Goal: Task Accomplishment & Management: Use online tool/utility

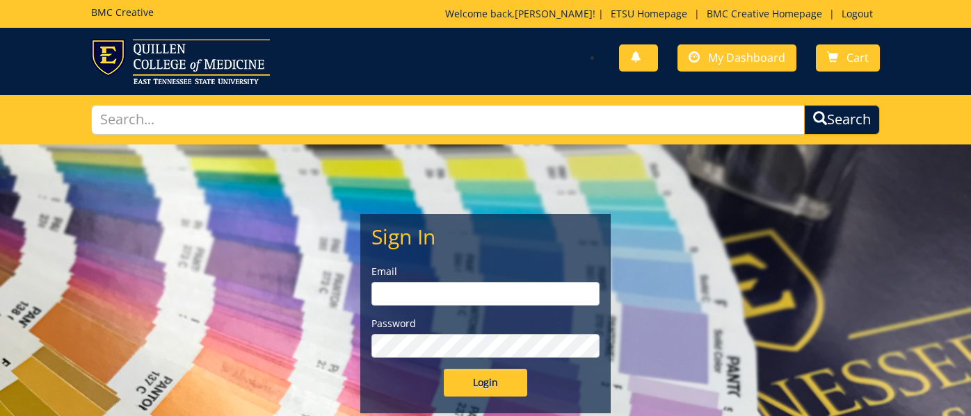
type input "[EMAIL_ADDRESS][DOMAIN_NAME]"
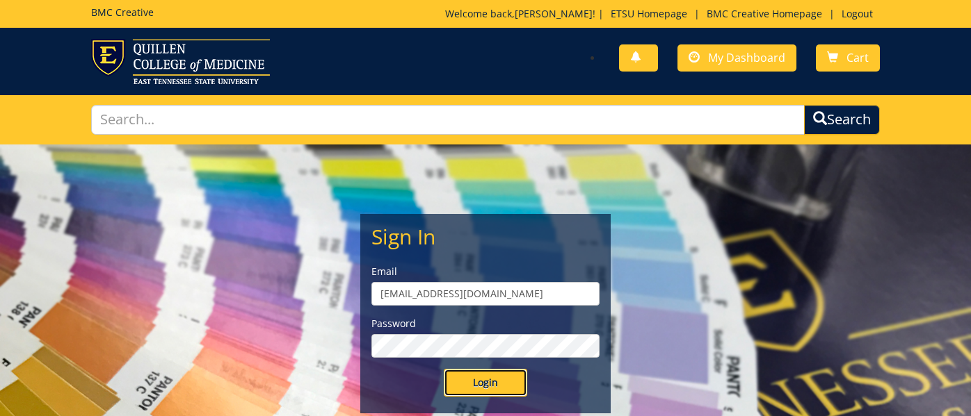
click at [490, 382] on input "Login" at bounding box center [485, 383] width 83 height 28
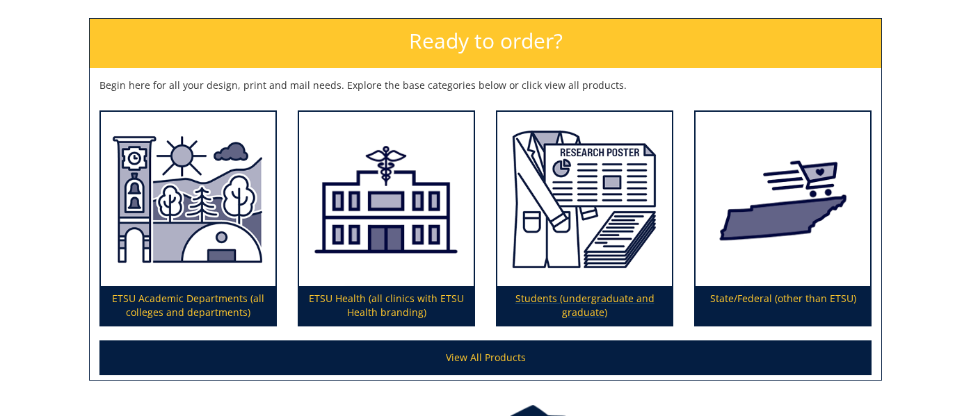
scroll to position [213, 0]
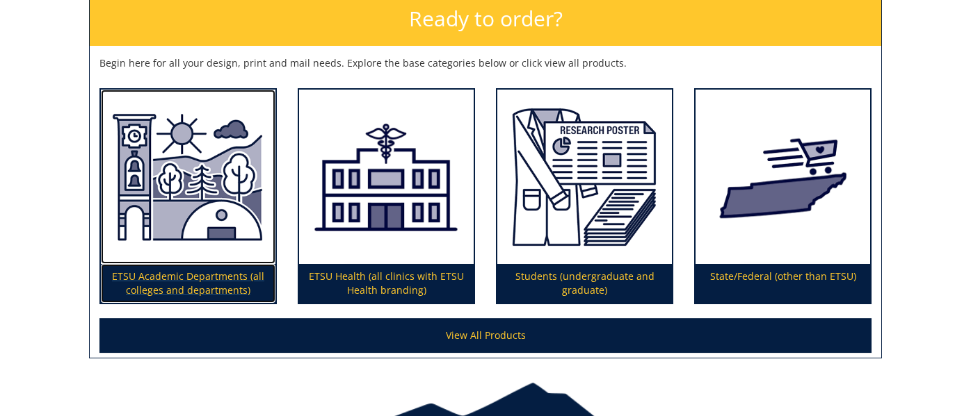
click at [198, 279] on p "ETSU Academic Departments (all colleges and departments)" at bounding box center [188, 283] width 175 height 39
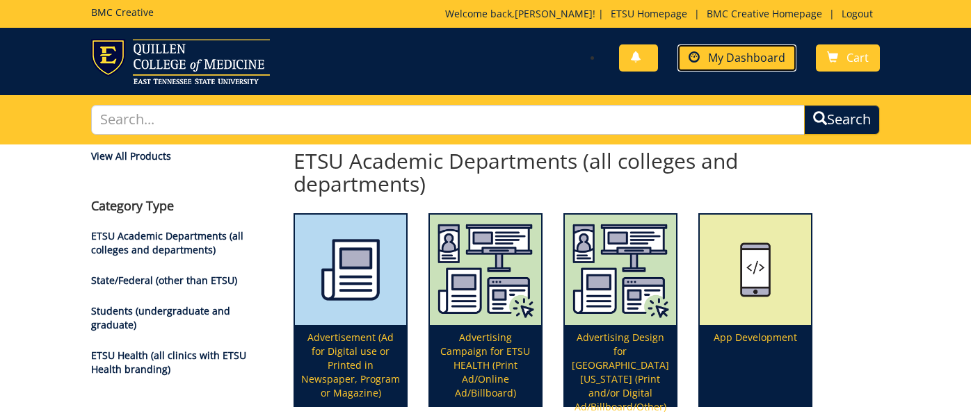
click at [731, 59] on span "My Dashboard" at bounding box center [746, 57] width 77 height 15
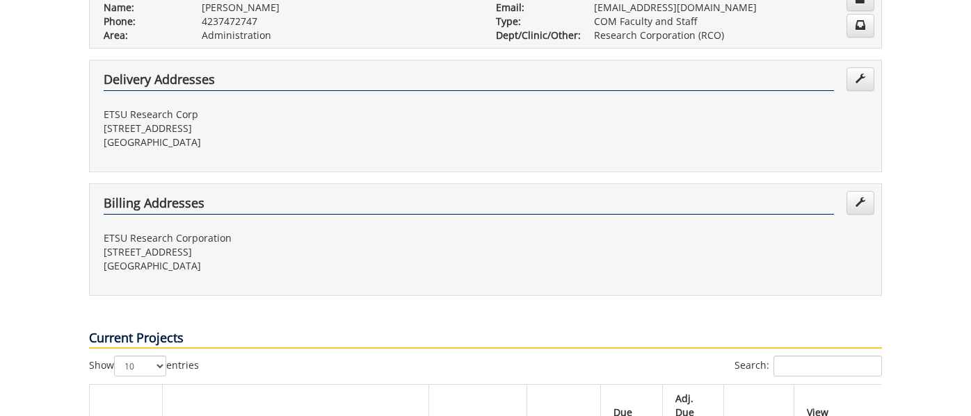
scroll to position [453, 0]
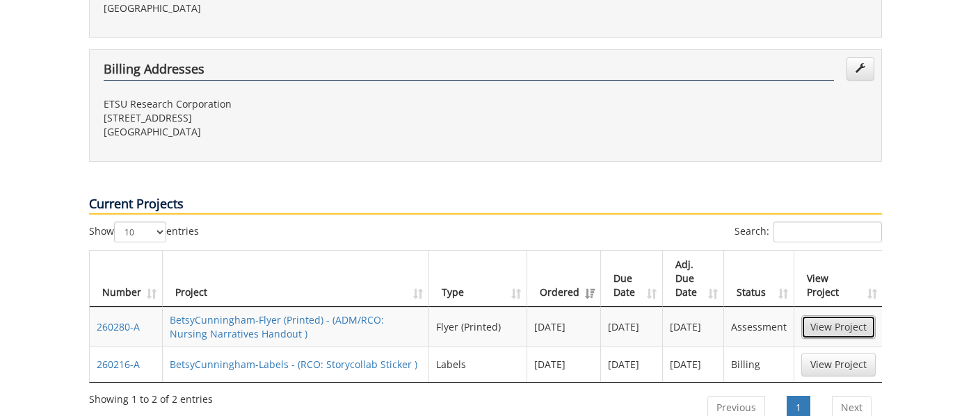
click at [848, 316] on link "View Project" at bounding box center [838, 328] width 74 height 24
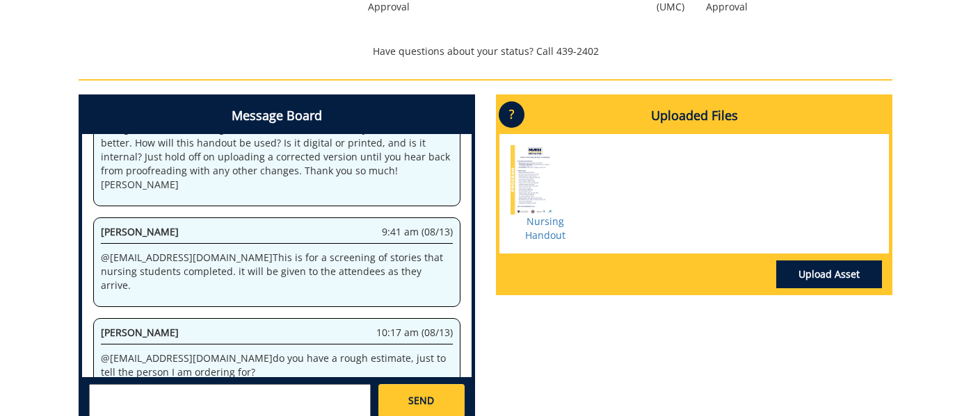
scroll to position [603, 0]
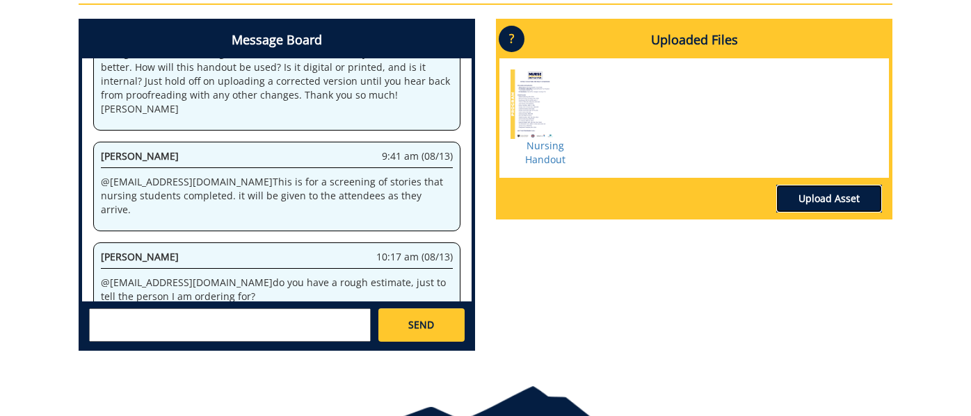
click at [812, 193] on link "Upload Asset" at bounding box center [829, 199] width 106 height 28
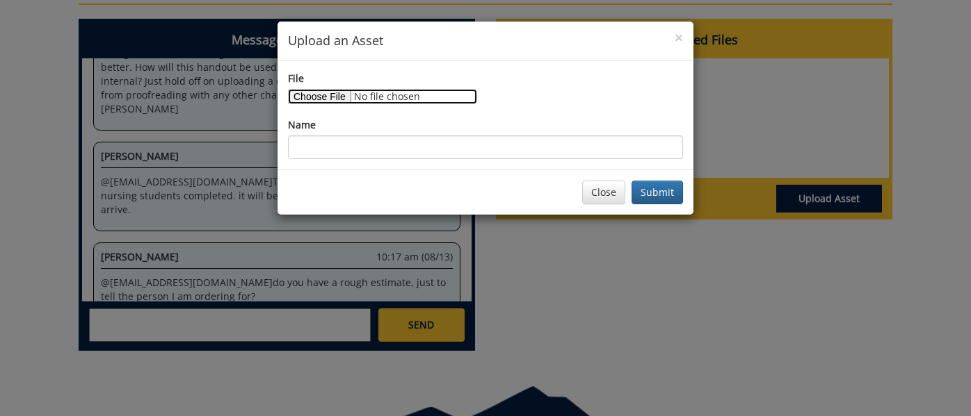
click at [322, 97] on input "File" at bounding box center [382, 96] width 189 height 15
type input "C:\fakepath\NNI student screening August 2025 (5.5 x 8.5 in) (1).jpg"
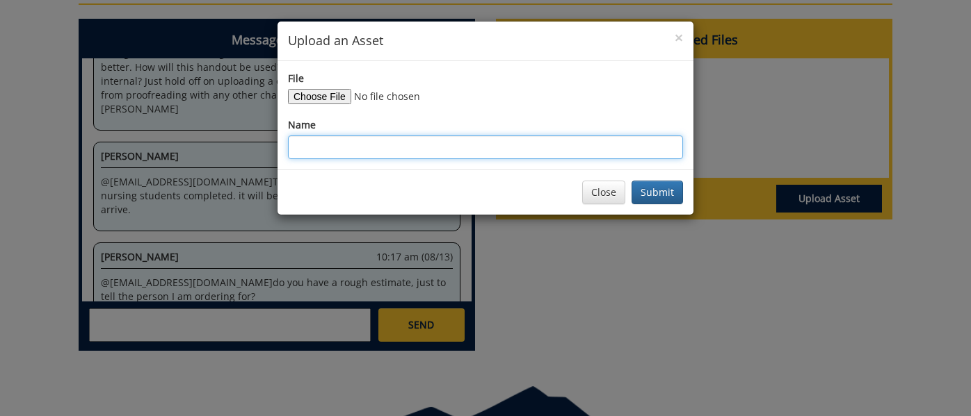
click at [417, 144] on input "Name" at bounding box center [485, 148] width 395 height 24
type input "updated flyer"
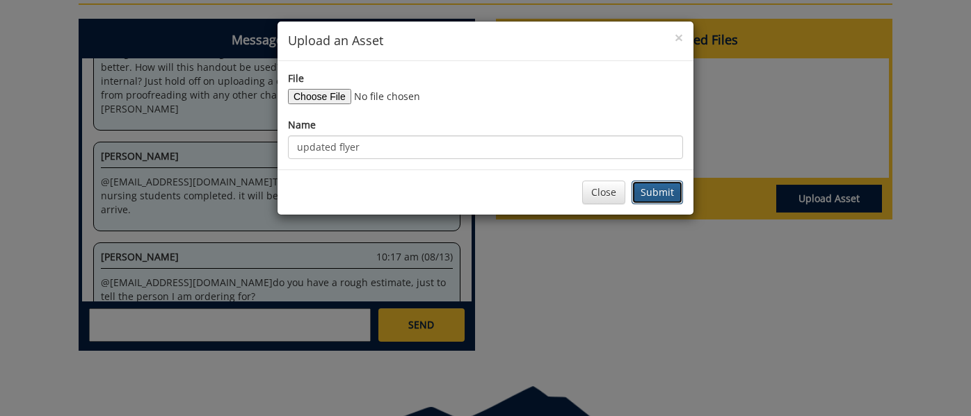
click at [651, 196] on button "Submit" at bounding box center [656, 193] width 51 height 24
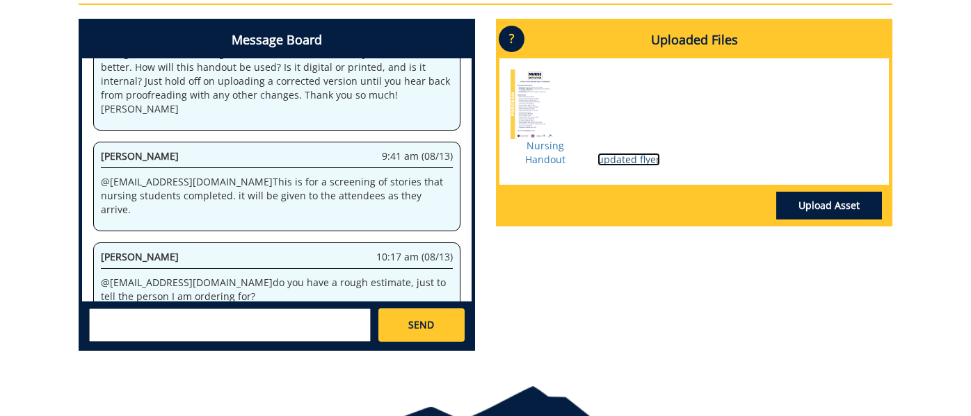
click at [624, 158] on link "updated flyer" at bounding box center [628, 159] width 63 height 13
click at [832, 191] on div "Upload Asset" at bounding box center [693, 204] width 389 height 38
click at [830, 204] on link "Upload Asset" at bounding box center [829, 206] width 106 height 28
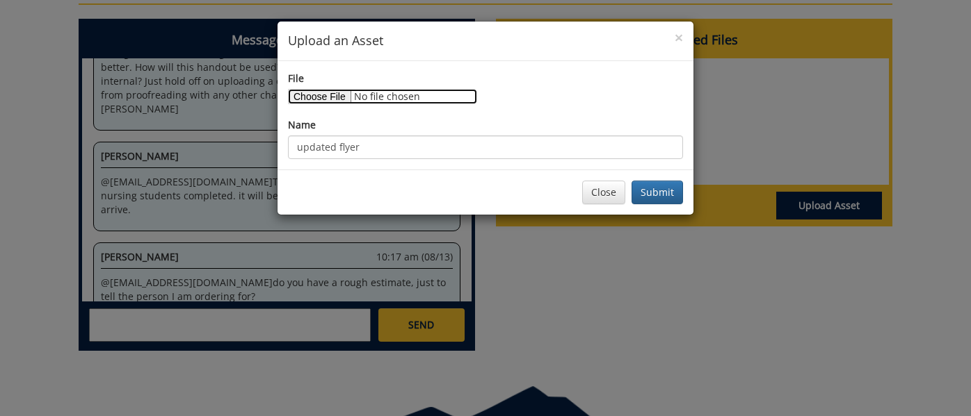
click at [321, 99] on input "File" at bounding box center [382, 96] width 189 height 15
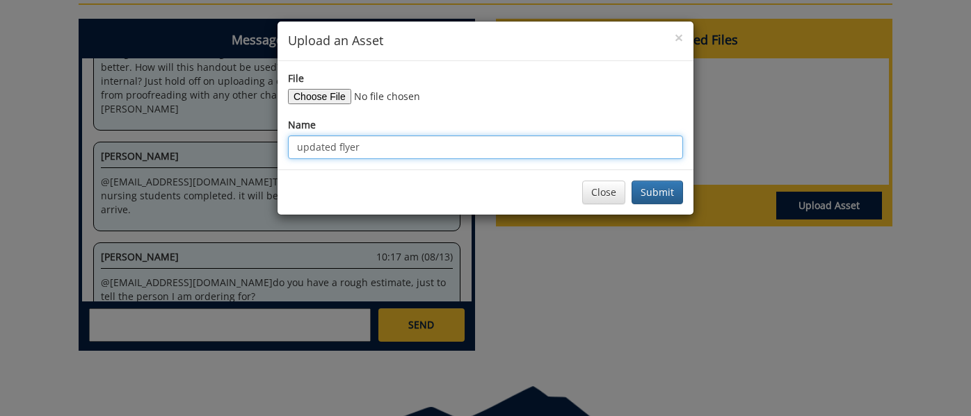
click at [395, 158] on input "updated flyer" at bounding box center [485, 148] width 395 height 24
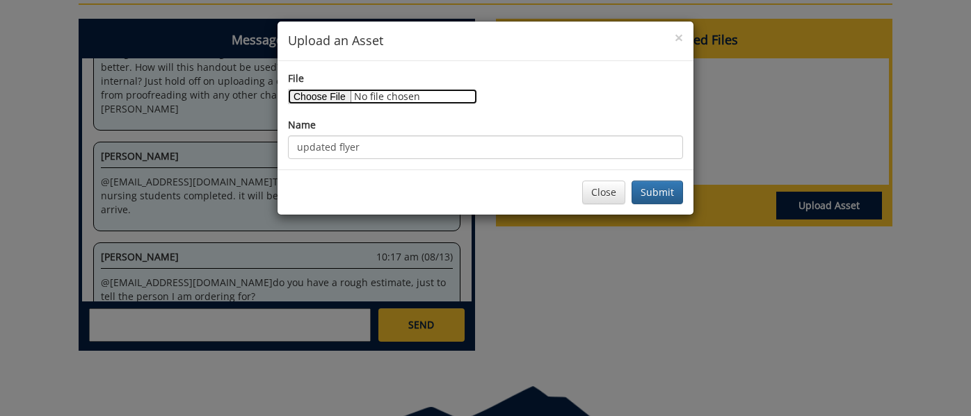
click at [423, 95] on input "File" at bounding box center [382, 96] width 189 height 15
click at [435, 102] on input "File" at bounding box center [382, 96] width 189 height 15
type input "C:\fakepath\NNI student screening August 2025 (5.5 x 8.5 in) (1).jpg"
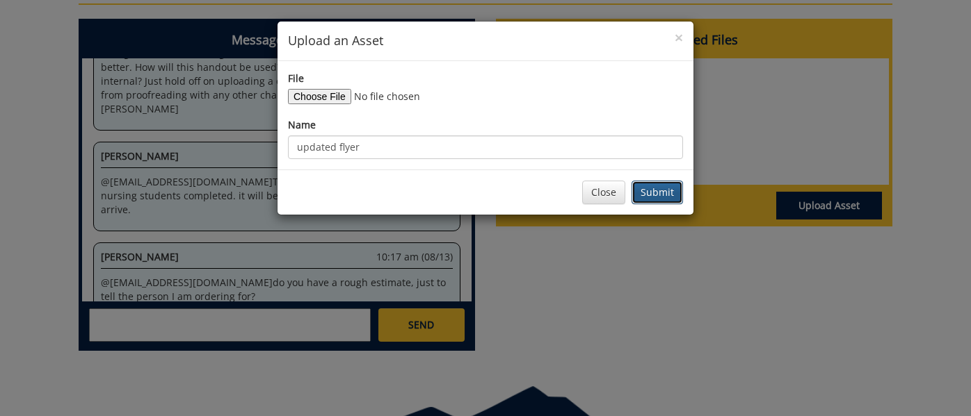
click at [661, 188] on button "Submit" at bounding box center [656, 193] width 51 height 24
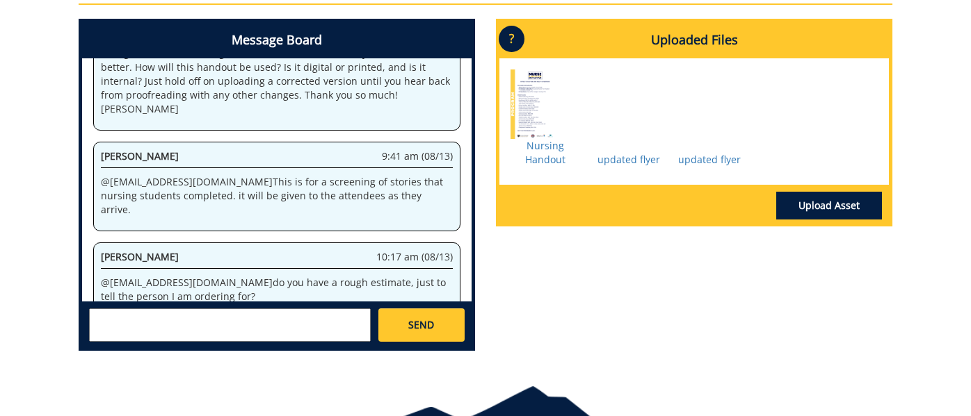
click at [700, 130] on div at bounding box center [709, 118] width 70 height 70
click at [701, 156] on link "updated flyer" at bounding box center [709, 159] width 63 height 13
click at [329, 320] on textarea at bounding box center [230, 325] width 282 height 33
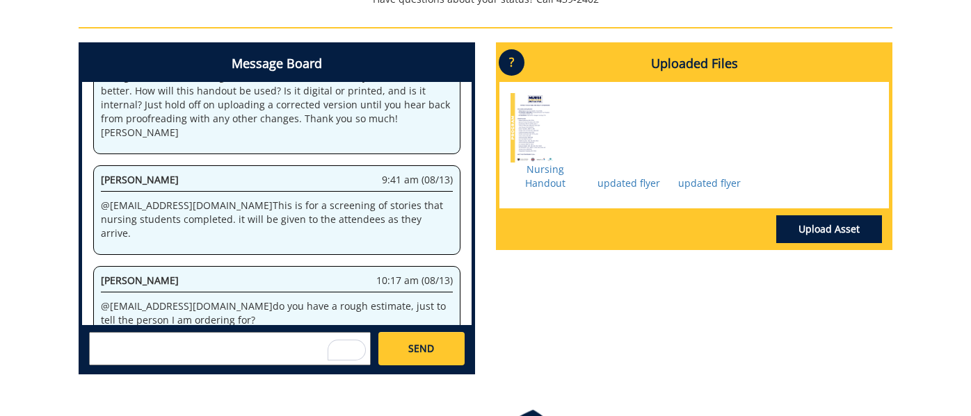
scroll to position [584, 0]
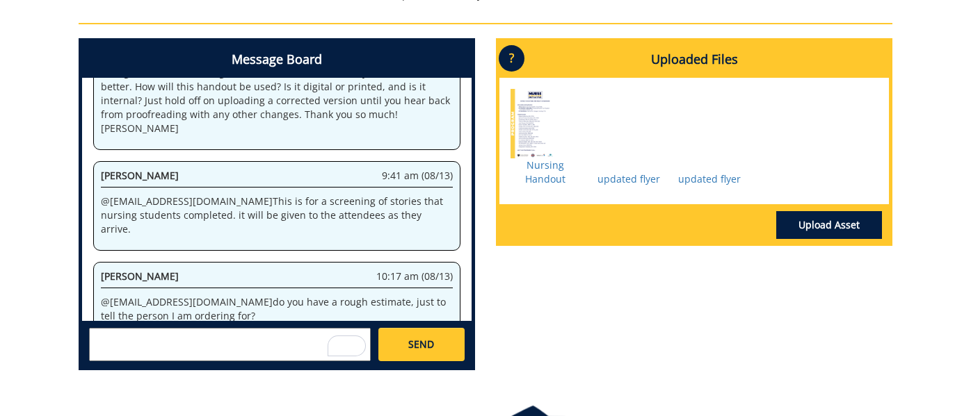
click at [190, 350] on textarea "To enrich screen reader interactions, please activate Accessibility in Grammarl…" at bounding box center [230, 344] width 282 height 33
click at [623, 178] on link "updated flyer" at bounding box center [628, 178] width 63 height 13
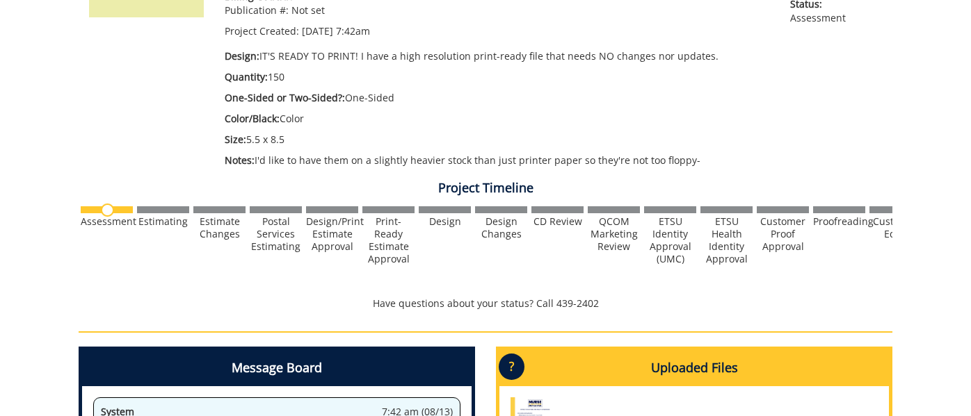
scroll to position [0, 0]
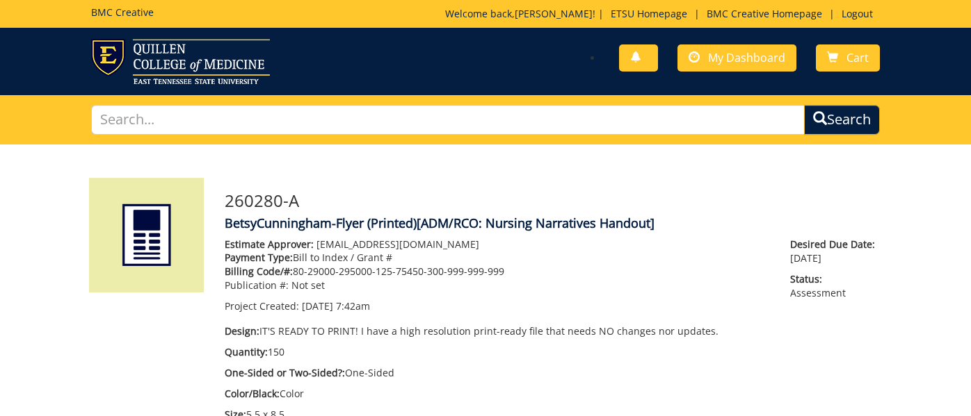
click at [132, 248] on img at bounding box center [146, 235] width 115 height 115
click at [738, 61] on span "My Dashboard" at bounding box center [746, 57] width 77 height 15
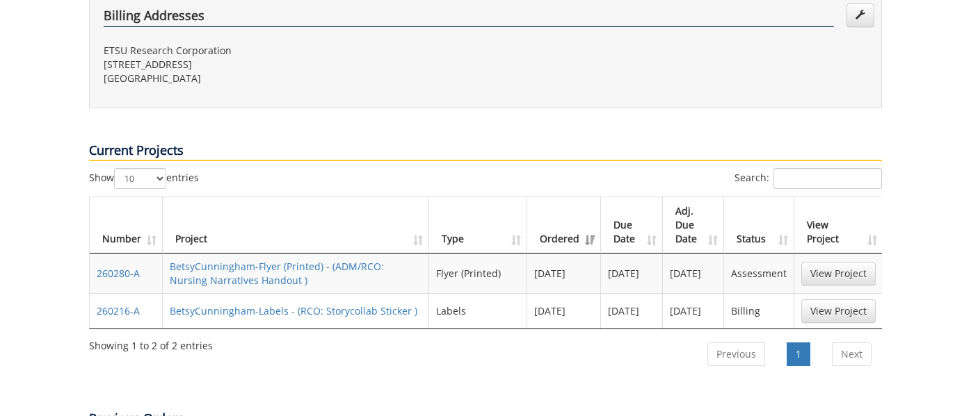
scroll to position [509, 0]
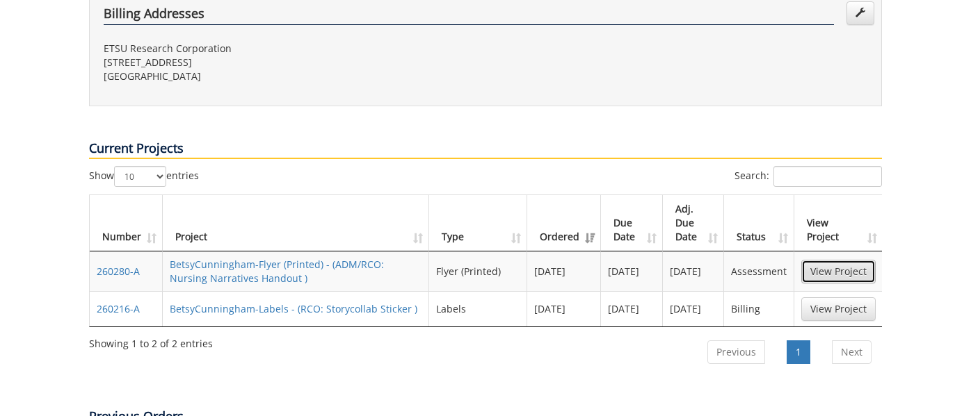
click at [862, 260] on link "View Project" at bounding box center [838, 272] width 74 height 24
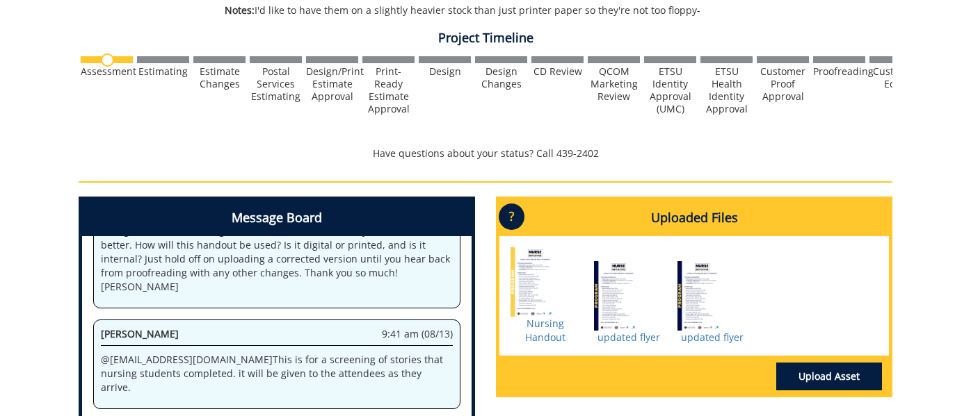
scroll to position [526, 0]
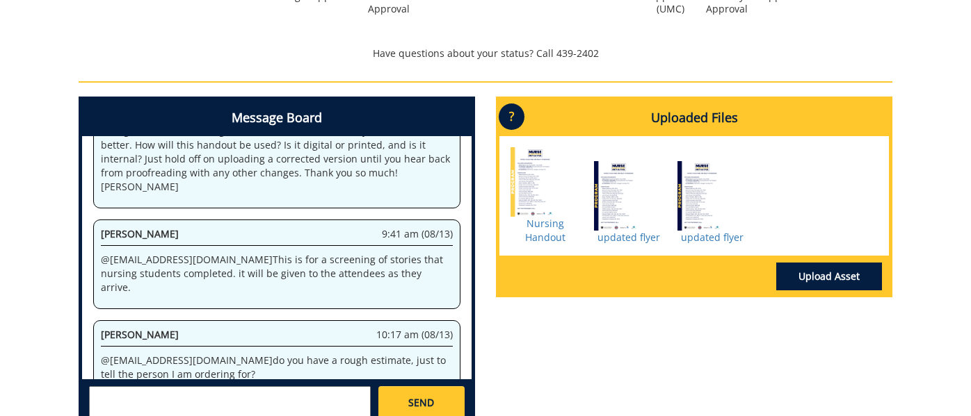
click at [613, 209] on div at bounding box center [629, 196] width 70 height 70
click at [614, 240] on link "updated flyer" at bounding box center [628, 237] width 63 height 13
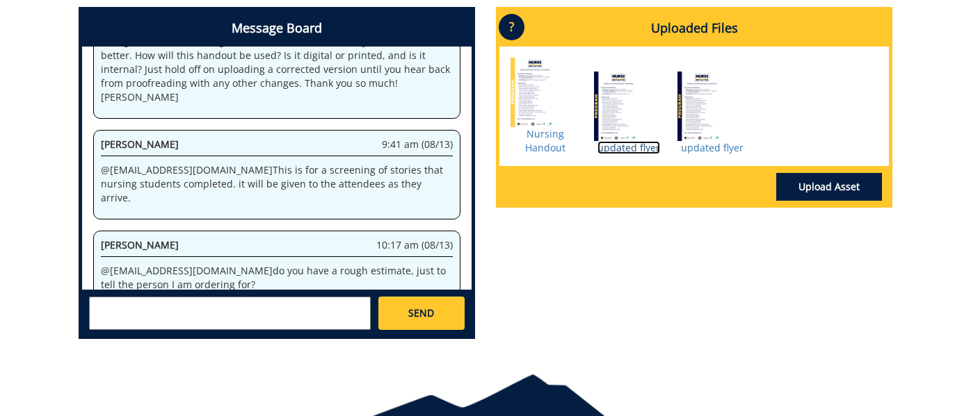
scroll to position [638, 0]
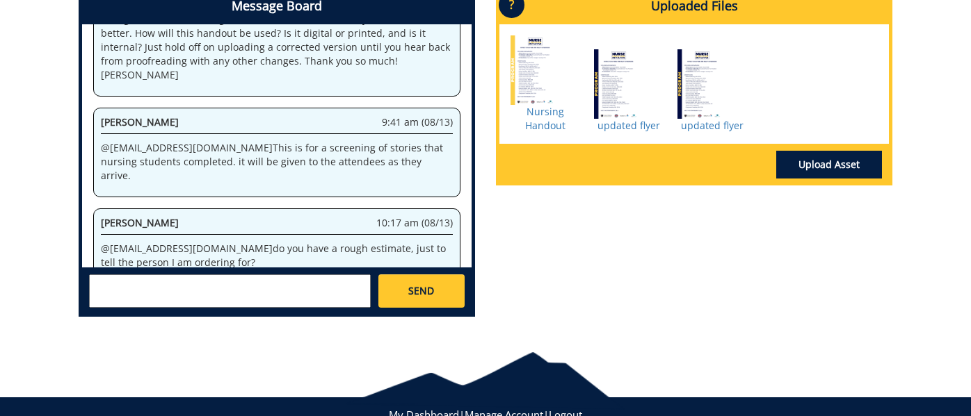
click at [195, 310] on div "SEND" at bounding box center [276, 291] width 389 height 46
click at [189, 299] on textarea at bounding box center [230, 291] width 282 height 33
